Goal: Information Seeking & Learning: Learn about a topic

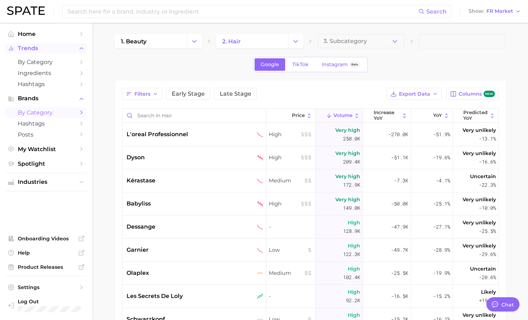
scroll to position [9, 0]
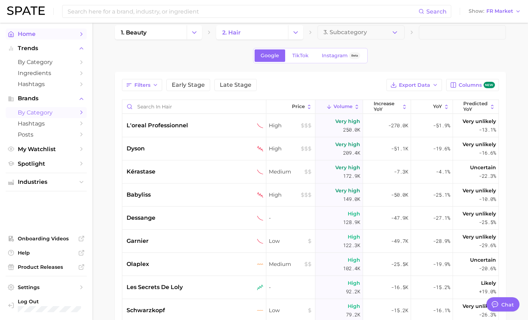
click at [43, 35] on span "Home" at bounding box center [46, 34] width 57 height 7
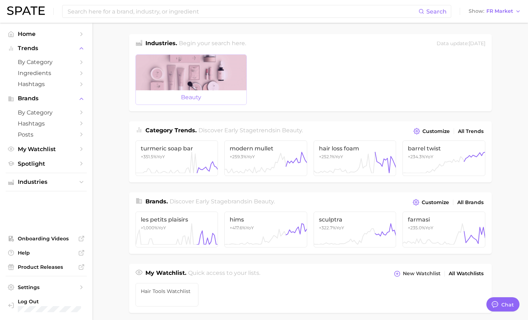
click at [206, 96] on span "beauty" at bounding box center [191, 97] width 110 height 14
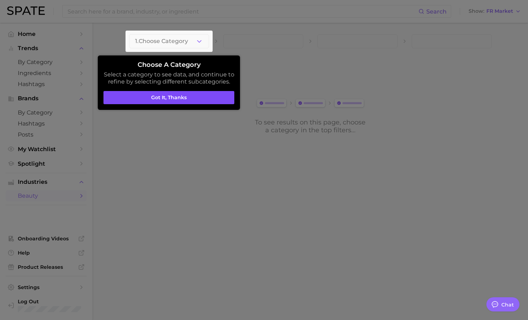
click at [195, 98] on button "Got it, thanks" at bounding box center [168, 98] width 131 height 14
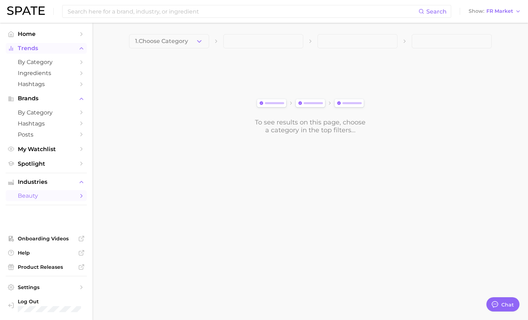
click at [31, 50] on span "Trends" at bounding box center [46, 48] width 57 height 6
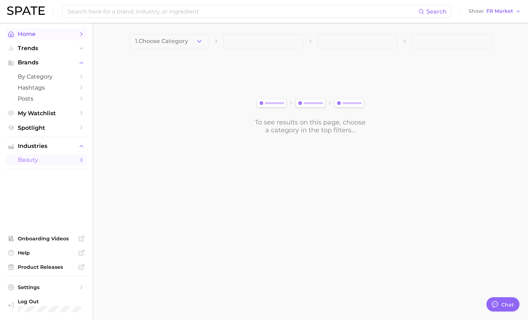
click at [40, 33] on span "Home" at bounding box center [46, 34] width 57 height 7
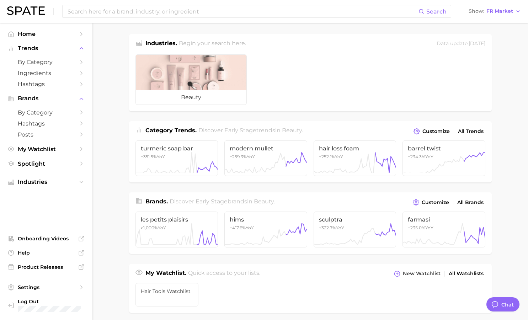
click at [333, 76] on ul "beauty" at bounding box center [310, 80] width 362 height 63
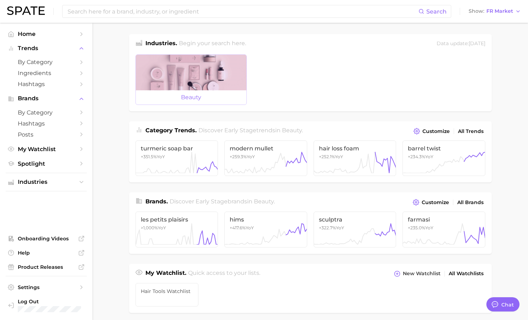
click at [185, 85] on div at bounding box center [191, 73] width 110 height 36
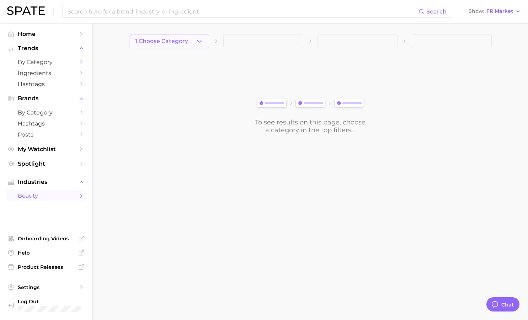
click at [199, 39] on icon "button" at bounding box center [198, 41] width 7 height 7
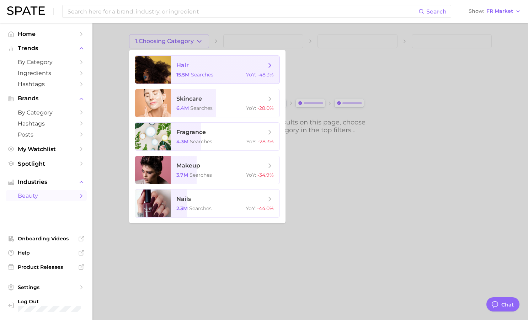
click at [206, 72] on span "searches" at bounding box center [202, 74] width 22 height 6
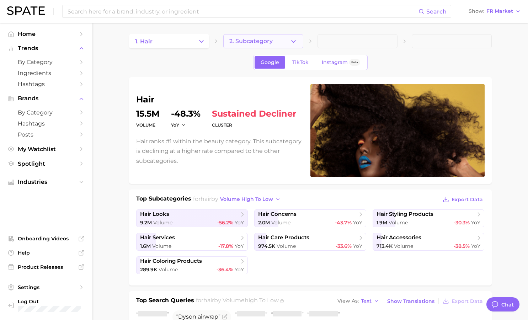
click at [292, 42] on icon "button" at bounding box center [293, 41] width 7 height 7
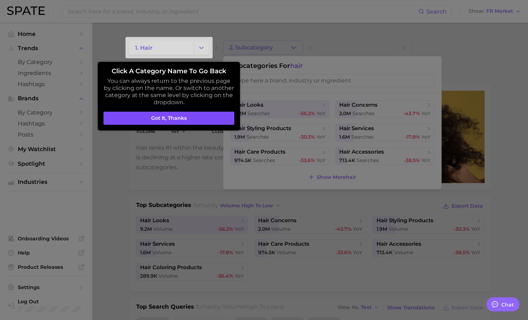
click at [212, 115] on button "Got it, thanks" at bounding box center [168, 119] width 131 height 14
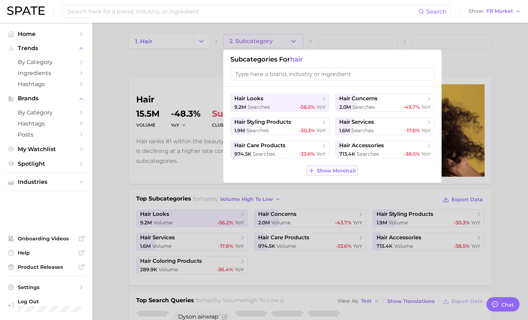
click at [338, 170] on span "Show More hair" at bounding box center [336, 171] width 39 height 6
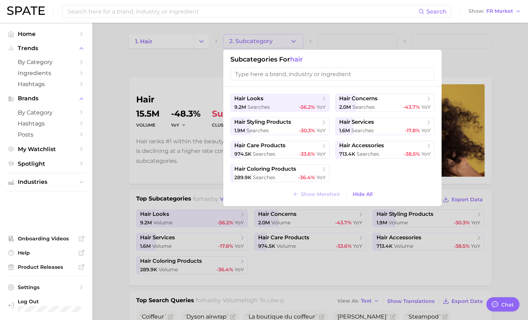
click at [298, 75] on input "search" at bounding box center [332, 74] width 204 height 13
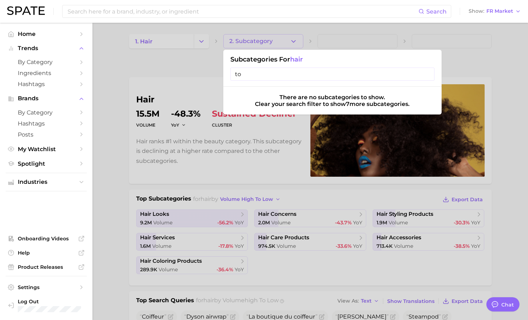
type input "t"
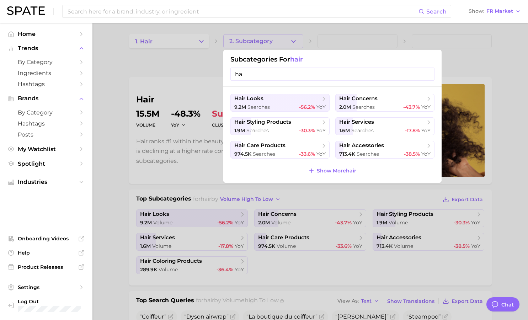
type input "h"
click at [390, 45] on div at bounding box center [264, 160] width 528 height 320
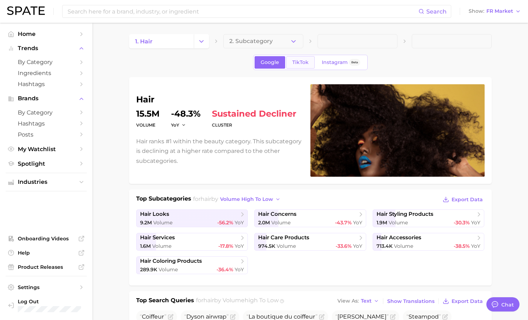
click at [298, 63] on span "TikTok" at bounding box center [300, 62] width 16 height 6
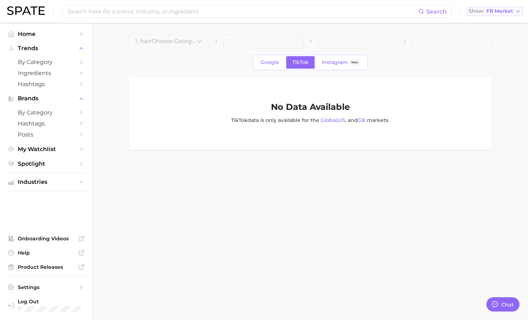
click at [512, 13] on span "FR Market" at bounding box center [499, 11] width 27 height 4
click at [498, 26] on span "[GEOGRAPHIC_DATA]" at bounding box center [491, 23] width 55 height 6
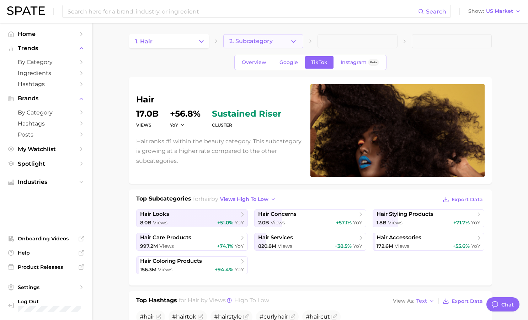
click at [269, 38] on span "2. Subcategory" at bounding box center [250, 41] width 43 height 6
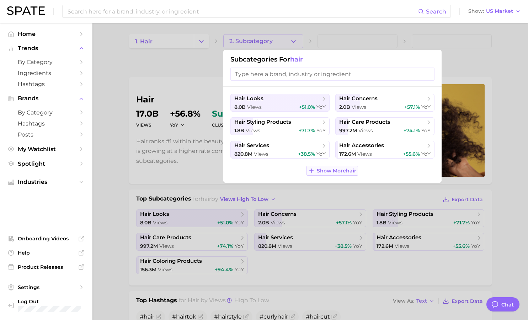
click at [339, 170] on span "Show More hair" at bounding box center [336, 171] width 39 height 6
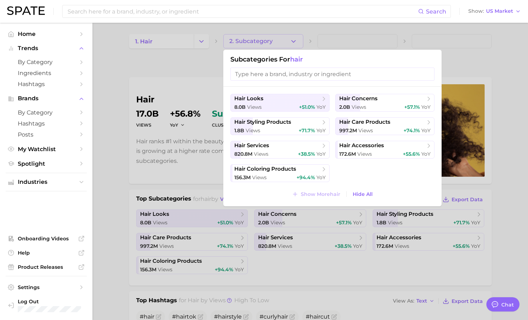
click at [340, 48] on div at bounding box center [264, 160] width 528 height 320
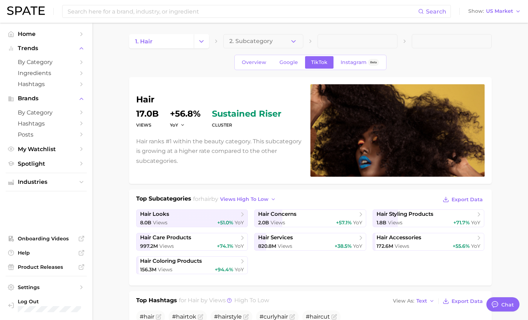
click at [331, 42] on span at bounding box center [357, 41] width 80 height 14
click at [291, 43] on icon "button" at bounding box center [293, 41] width 7 height 7
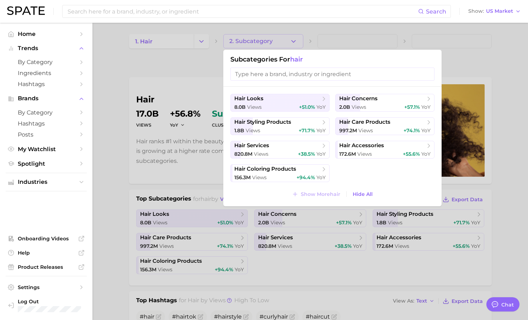
click at [316, 69] on input "search" at bounding box center [332, 74] width 204 height 13
click at [373, 23] on div at bounding box center [264, 160] width 528 height 320
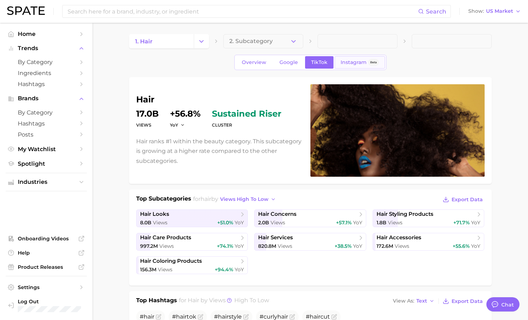
click at [348, 63] on span "Instagram" at bounding box center [353, 62] width 26 height 6
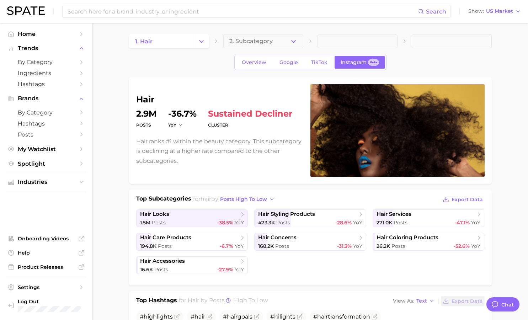
click at [199, 43] on icon "Change Category" at bounding box center [201, 41] width 7 height 7
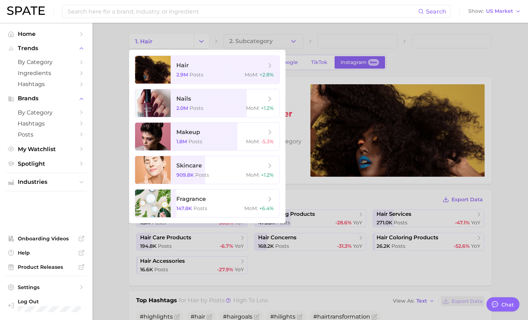
click at [234, 34] on div at bounding box center [264, 160] width 528 height 320
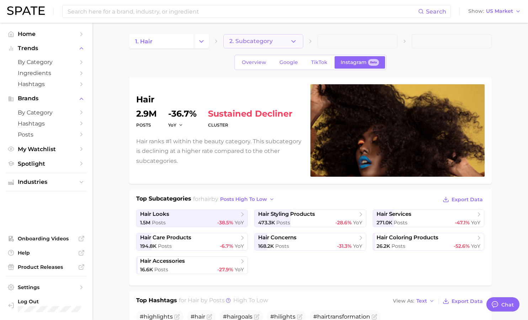
click at [263, 42] on span "2. Subcategory" at bounding box center [250, 41] width 43 height 6
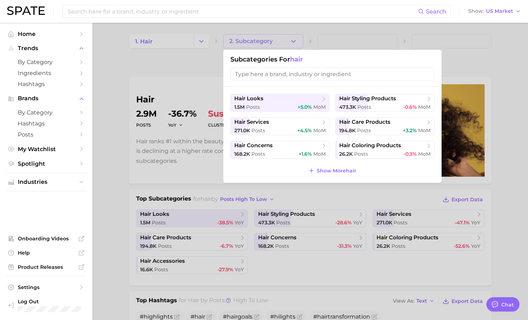
click at [330, 33] on div at bounding box center [264, 160] width 528 height 320
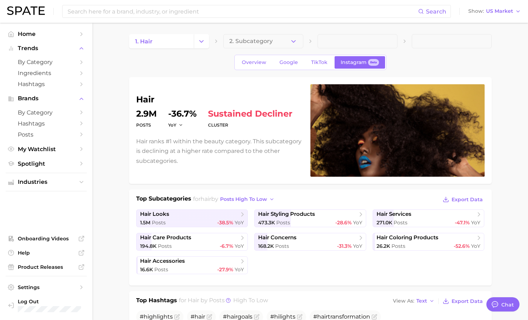
click at [331, 42] on span at bounding box center [357, 41] width 80 height 14
click at [294, 42] on icon "button" at bounding box center [293, 41] width 7 height 7
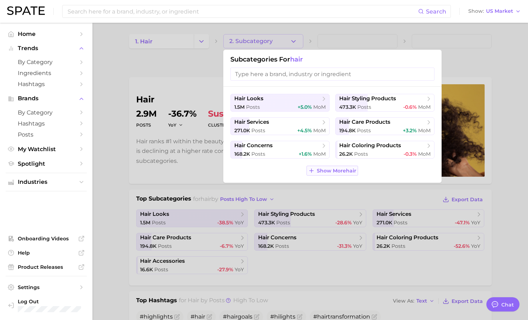
click at [330, 170] on span "Show More hair" at bounding box center [336, 171] width 39 height 6
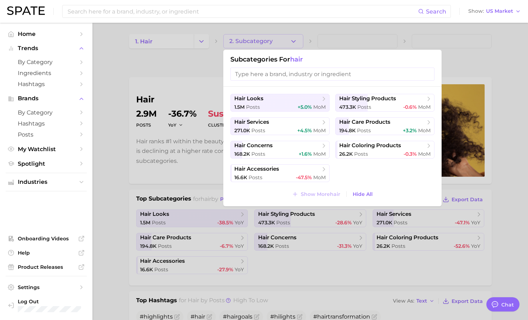
click at [328, 41] on div at bounding box center [264, 160] width 528 height 320
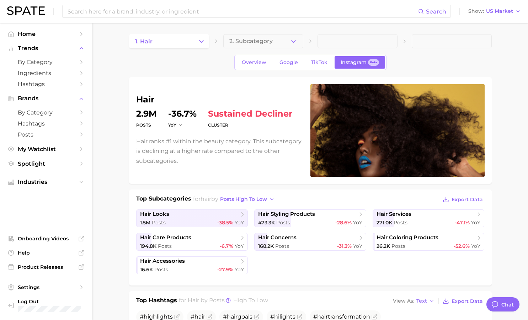
click at [328, 41] on span at bounding box center [357, 41] width 80 height 14
click at [312, 61] on span "TikTok" at bounding box center [319, 62] width 16 height 6
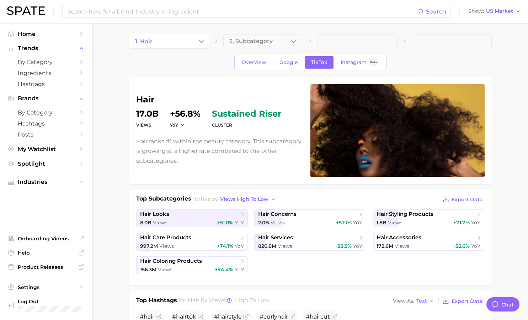
click at [31, 38] on link "Home" at bounding box center [46, 33] width 81 height 11
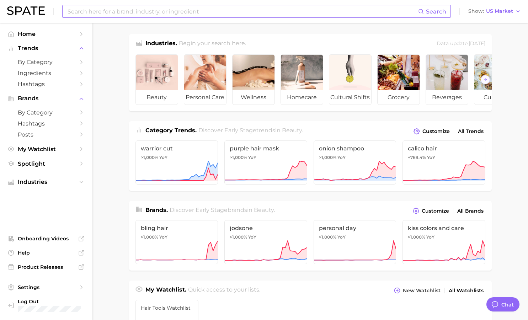
click at [180, 13] on input at bounding box center [242, 11] width 351 height 12
type input "blowout"
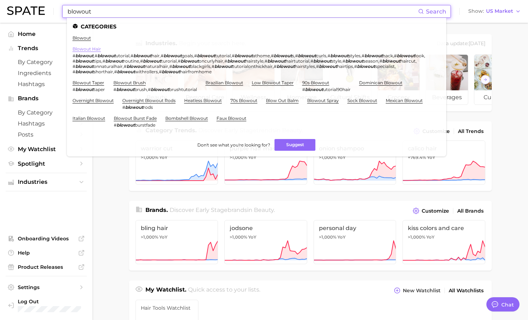
click at [89, 49] on link "blowout hair" at bounding box center [86, 48] width 28 height 5
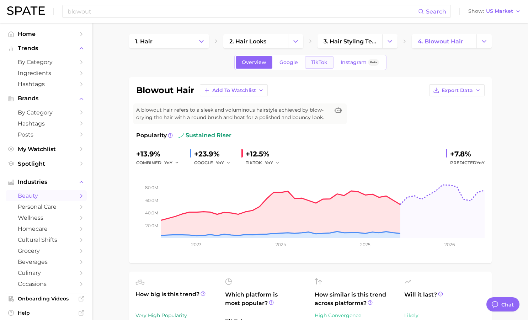
click at [317, 65] on span "TikTok" at bounding box center [319, 62] width 16 height 6
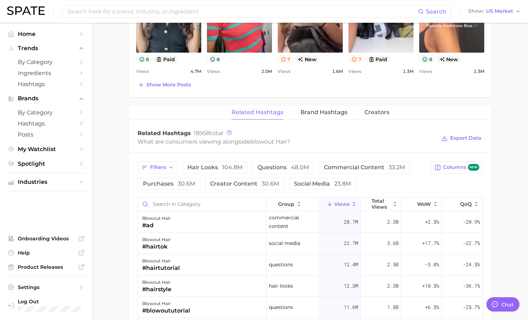
scroll to position [455, 0]
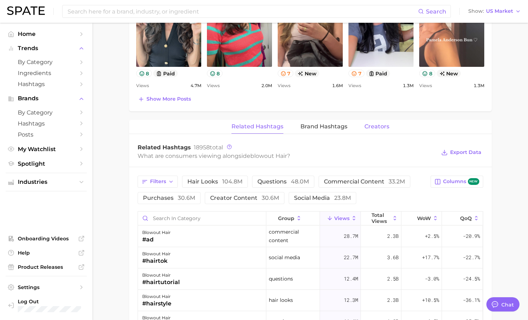
click at [373, 123] on span "Creators" at bounding box center [376, 126] width 25 height 6
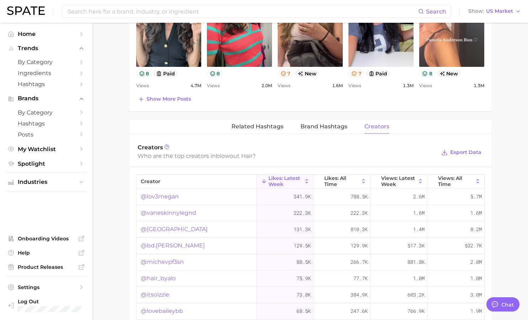
click at [504, 189] on main "1. hair 2. hair looks 3. hair styling techniques 4. blowout hair Overview Googl…" at bounding box center [309, 52] width 435 height 968
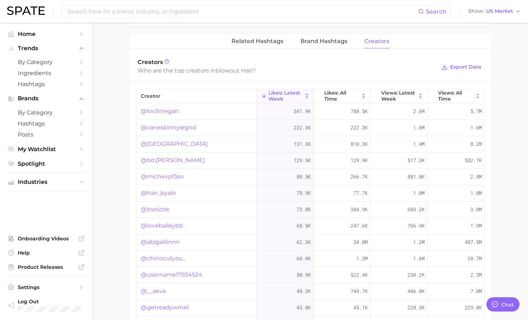
scroll to position [554, 0]
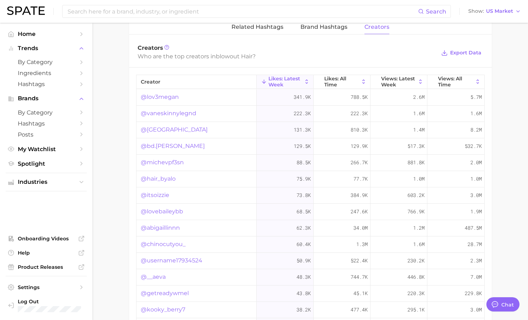
click at [154, 95] on link "@lov3megan" at bounding box center [160, 97] width 38 height 9
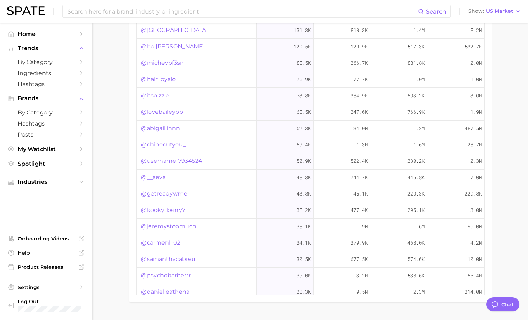
scroll to position [668, 0]
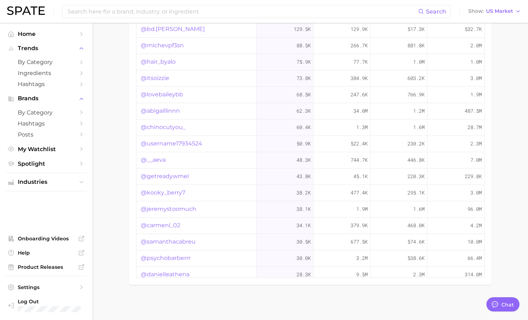
click at [179, 273] on link "@danielleathena" at bounding box center [165, 274] width 49 height 9
click at [433, 215] on div "96.0m" at bounding box center [455, 209] width 57 height 16
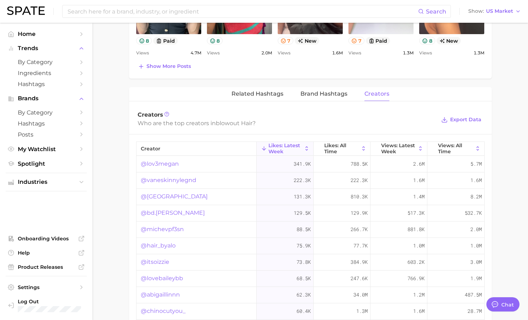
scroll to position [486, 0]
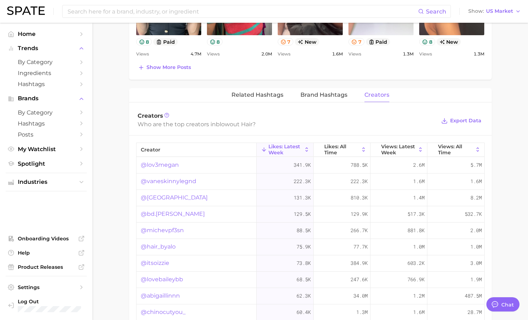
click at [501, 195] on main "1. hair 2. hair looks 3. hair styling techniques 4. blowout hair Overview Googl…" at bounding box center [309, 20] width 435 height 968
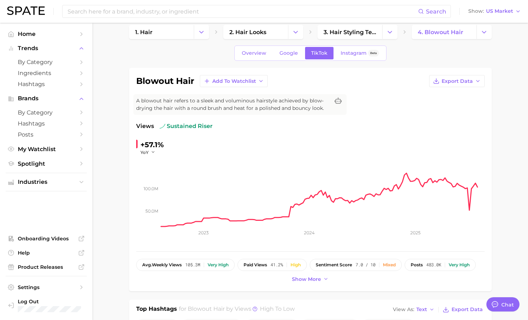
scroll to position [0, 0]
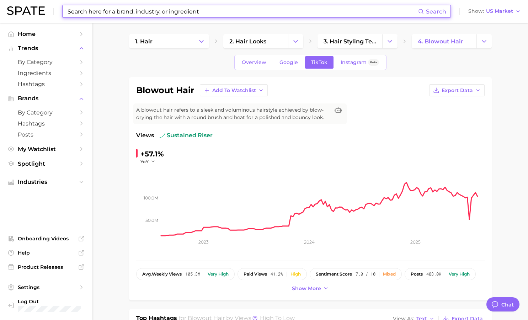
click at [237, 5] on input at bounding box center [242, 11] width 351 height 12
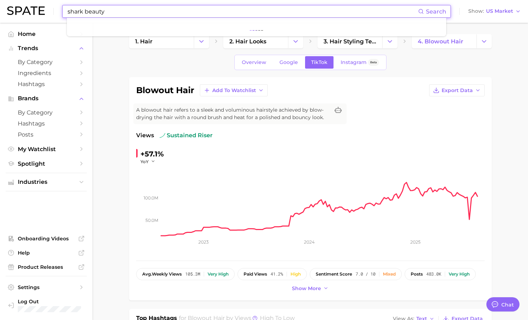
type input "shark beauty"
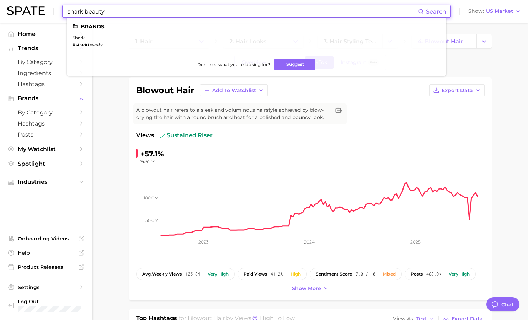
click at [93, 45] on em "sharkbeauty" at bounding box center [88, 44] width 27 height 5
click at [80, 37] on link "shark" at bounding box center [78, 37] width 12 height 5
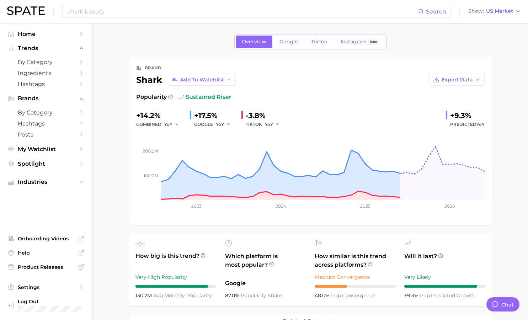
click at [320, 41] on span "TikTok" at bounding box center [319, 42] width 16 height 6
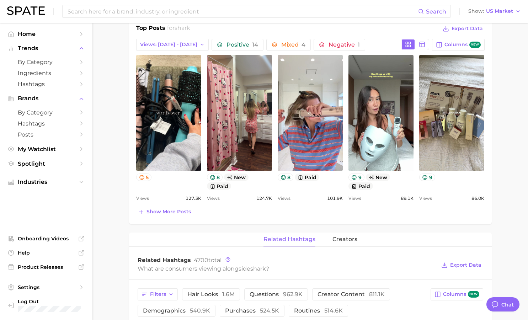
scroll to position [327, 0]
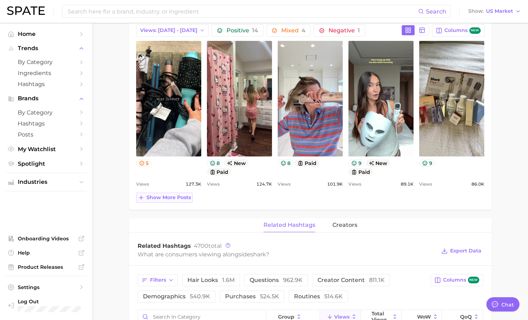
click at [170, 199] on span "Show more posts" at bounding box center [168, 197] width 44 height 6
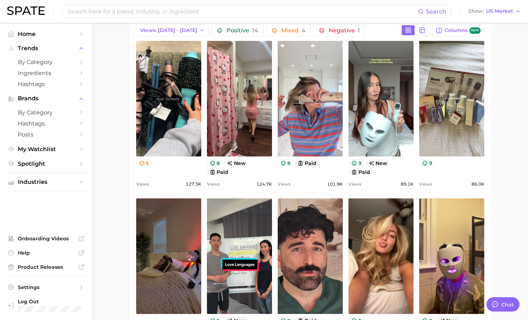
scroll to position [0, 0]
click at [510, 176] on main "Overview Google TikTok Instagram Beta brand shark Add to Watchlist Export Data …" at bounding box center [309, 263] width 435 height 1135
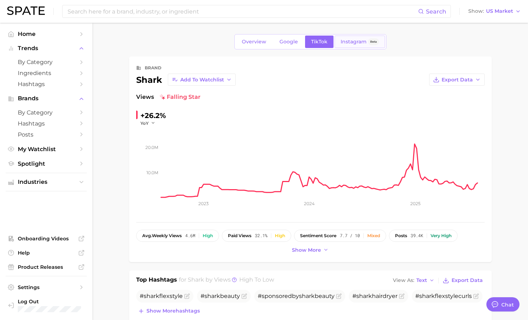
click at [342, 41] on span "Instagram" at bounding box center [353, 42] width 26 height 6
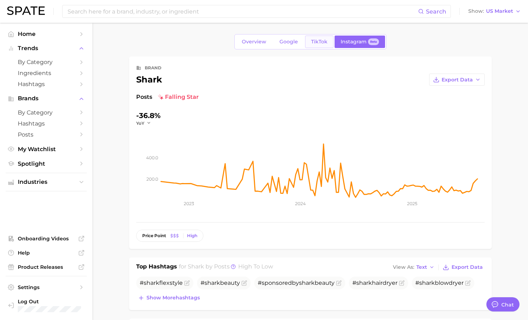
click at [317, 40] on span "TikTok" at bounding box center [319, 42] width 16 height 6
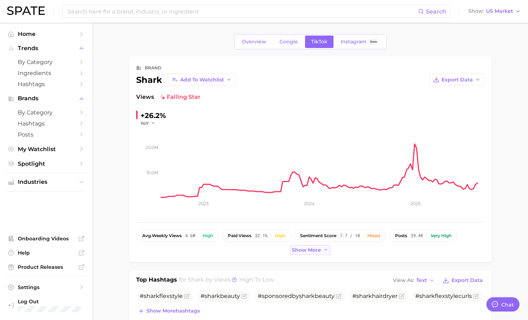
click at [319, 250] on span "Show more" at bounding box center [306, 250] width 29 height 6
